Goal: Transaction & Acquisition: Book appointment/travel/reservation

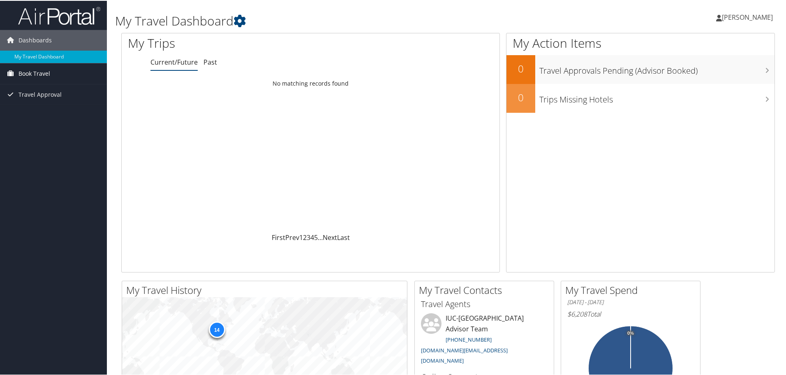
click at [42, 70] on span "Book Travel" at bounding box center [35, 73] width 32 height 21
click at [38, 100] on link "Book/Manage Online Trips" at bounding box center [53, 101] width 107 height 12
